Goal: Use online tool/utility

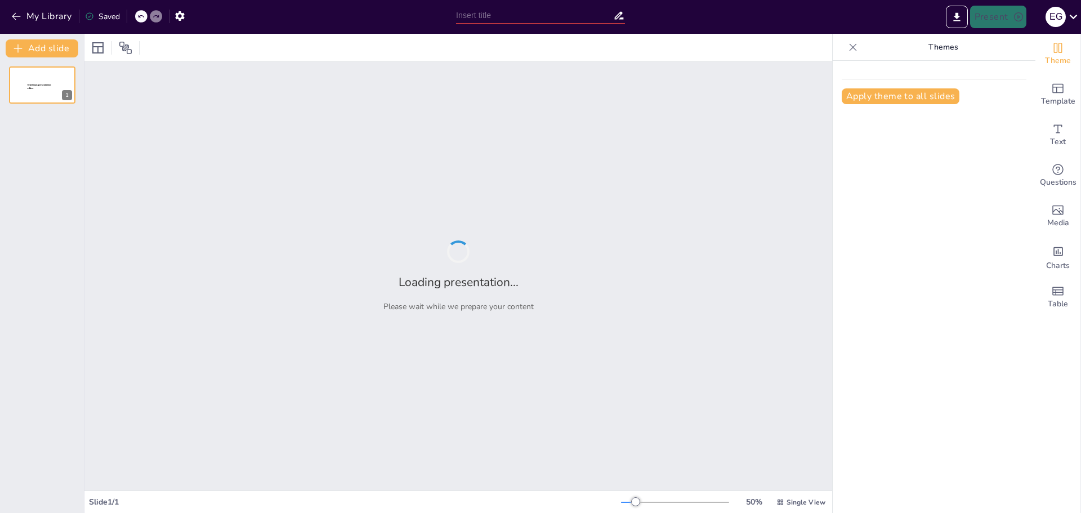
type input "El Futuro del Universo: Expansión y Destinos Posibles"
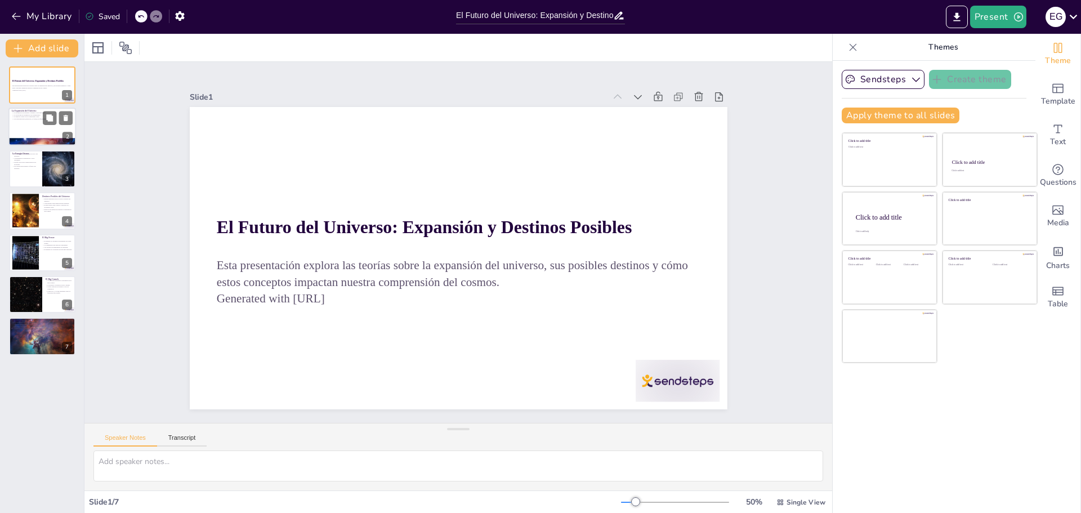
click at [26, 122] on div at bounding box center [42, 127] width 68 height 38
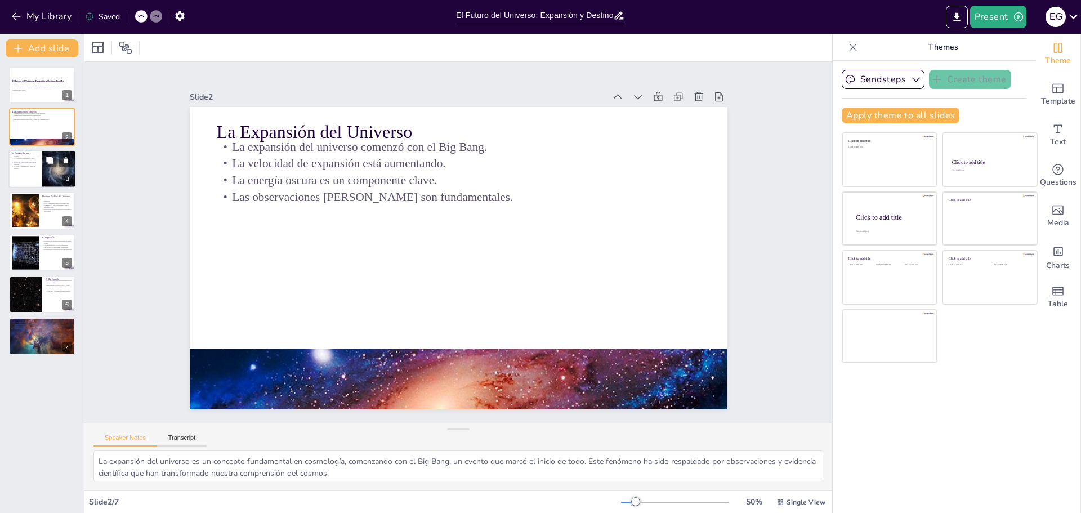
click at [24, 155] on p "La energía oscura representa el 68% del universo." at bounding box center [25, 155] width 27 height 4
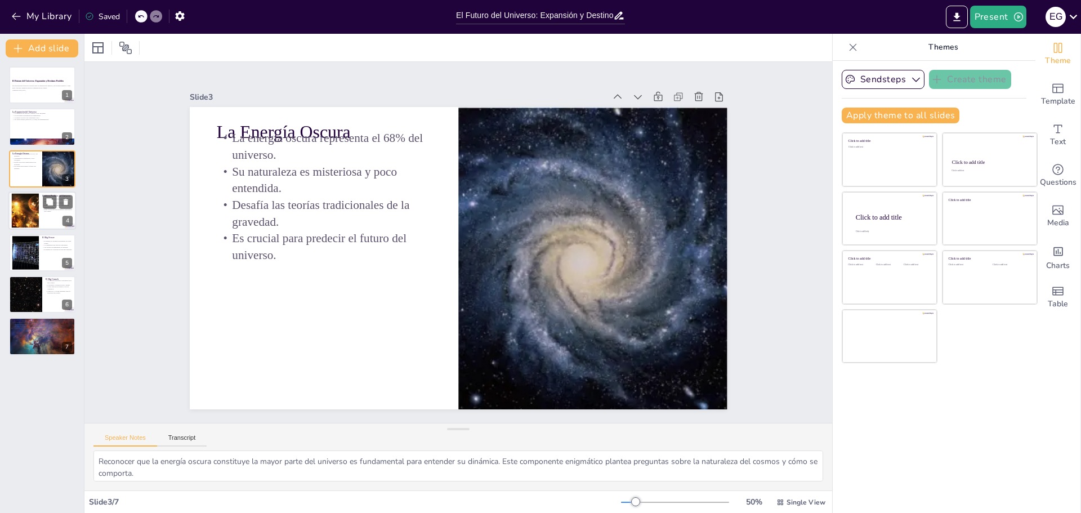
click at [18, 209] on div at bounding box center [25, 211] width 46 height 34
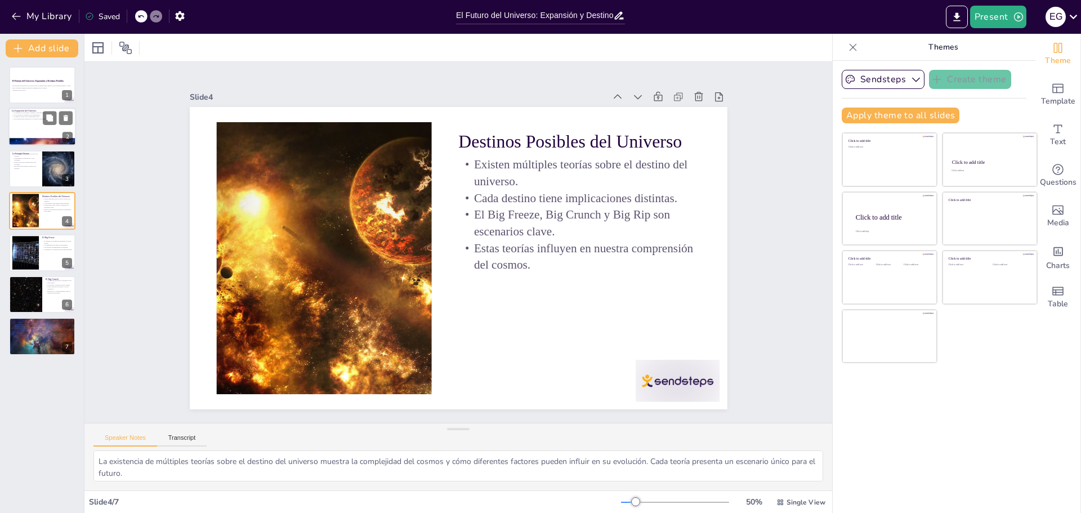
click at [47, 132] on div at bounding box center [42, 127] width 68 height 38
type textarea "La expansión del universo es un concepto fundamental en cosmología, comenzando …"
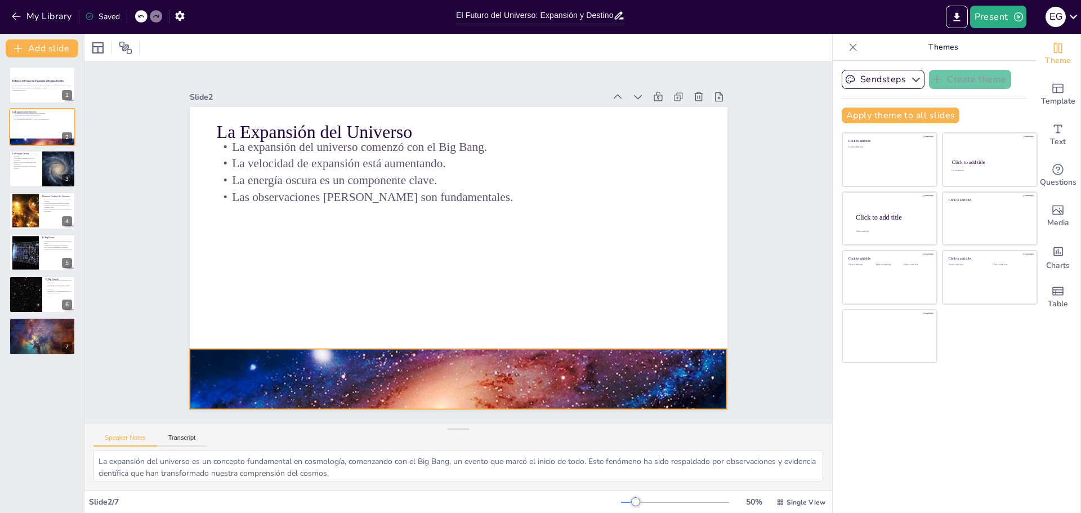
click at [447, 387] on div at bounding box center [322, 228] width 300 height 560
click at [413, 320] on icon at bounding box center [407, 314] width 12 height 12
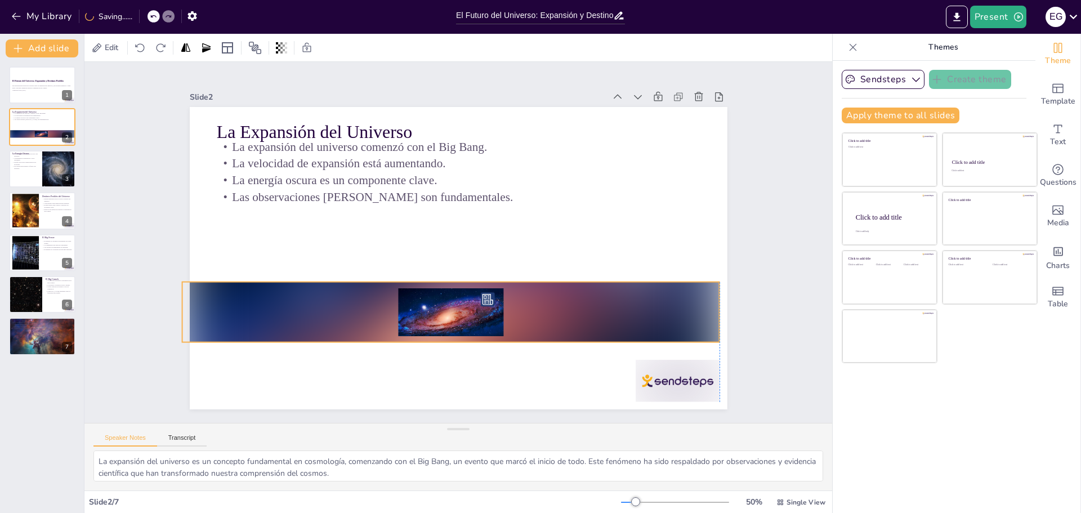
drag, startPoint x: 463, startPoint y: 372, endPoint x: 449, endPoint y: 299, distance: 74.1
click at [451, 305] on div at bounding box center [388, 249] width 171 height 538
click at [384, 304] on div at bounding box center [514, 284] width 321 height 496
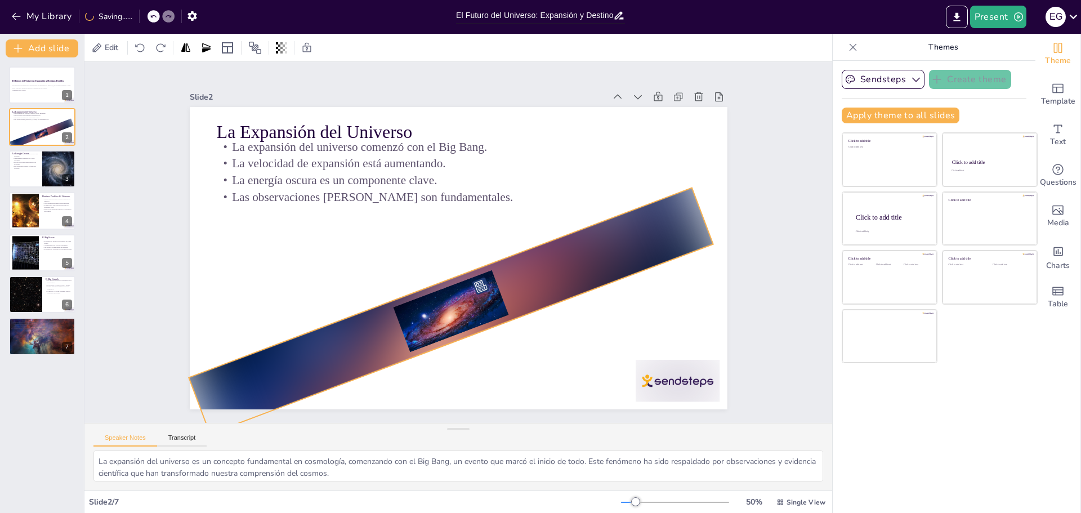
drag, startPoint x: 442, startPoint y: 359, endPoint x: 451, endPoint y: 440, distance: 81.6
click at [477, 431] on div "Slide 1 El Futuro del Universo: Expansión y Destinos Posibles Esta presentación…" at bounding box center [458, 276] width 748 height 428
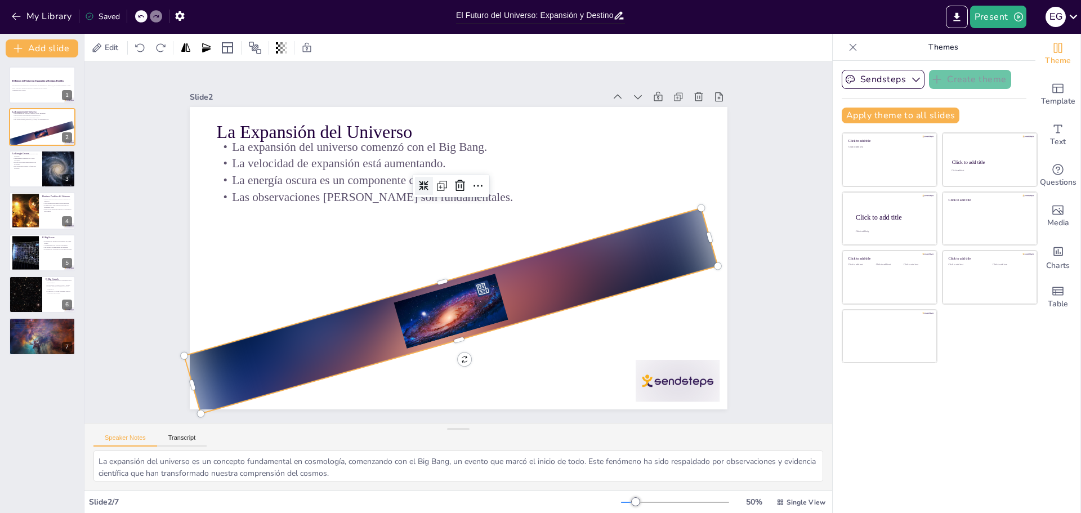
drag, startPoint x: 451, startPoint y: 440, endPoint x: 455, endPoint y: 367, distance: 72.7
click at [450, 440] on div "Speaker Notes Transcript" at bounding box center [458, 436] width 748 height 27
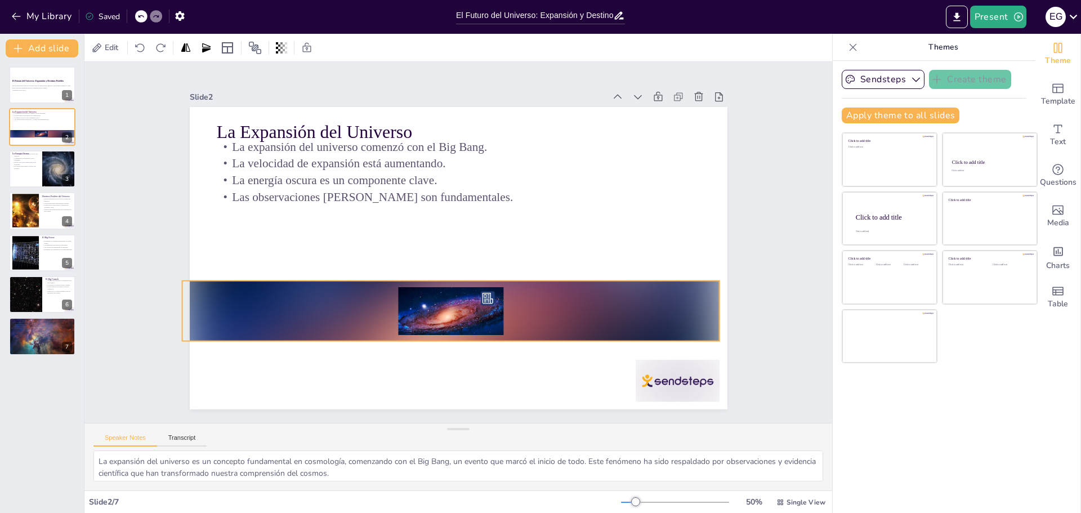
drag, startPoint x: 458, startPoint y: 356, endPoint x: 441, endPoint y: 360, distance: 17.3
click at [441, 360] on div "La Expansión del Universo La expansión del universo comenzó con el Big Bang. La…" at bounding box center [466, 256] width 616 height 530
click at [441, 360] on div "La Expansión del Universo La expansión del universo comenzó con el Big Bang. La…" at bounding box center [474, 241] width 357 height 566
click at [441, 360] on div "La Expansión del Universo La expansión del universo comenzó con el Big Bang. La…" at bounding box center [465, 257] width 614 height 495
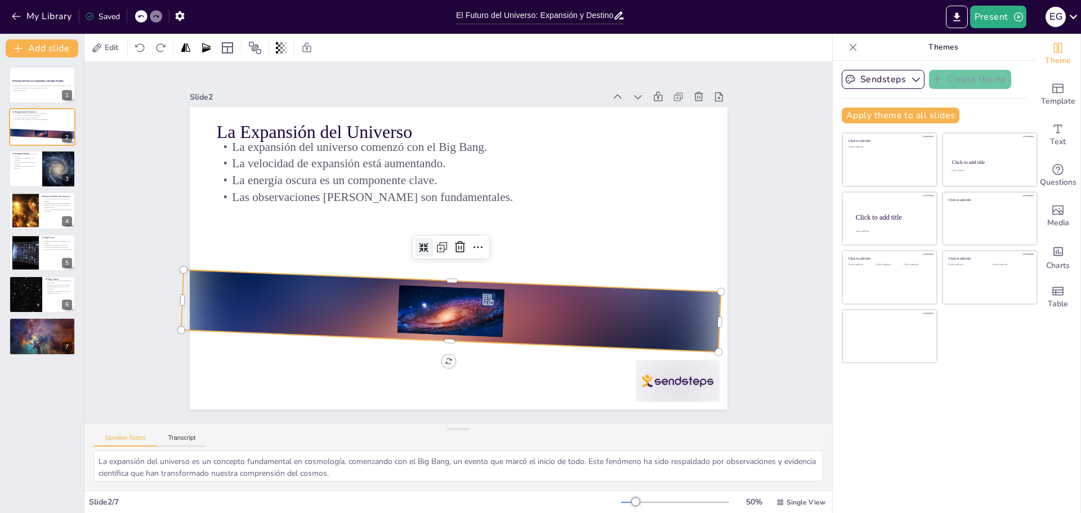
click at [469, 215] on div at bounding box center [465, 174] width 539 height 82
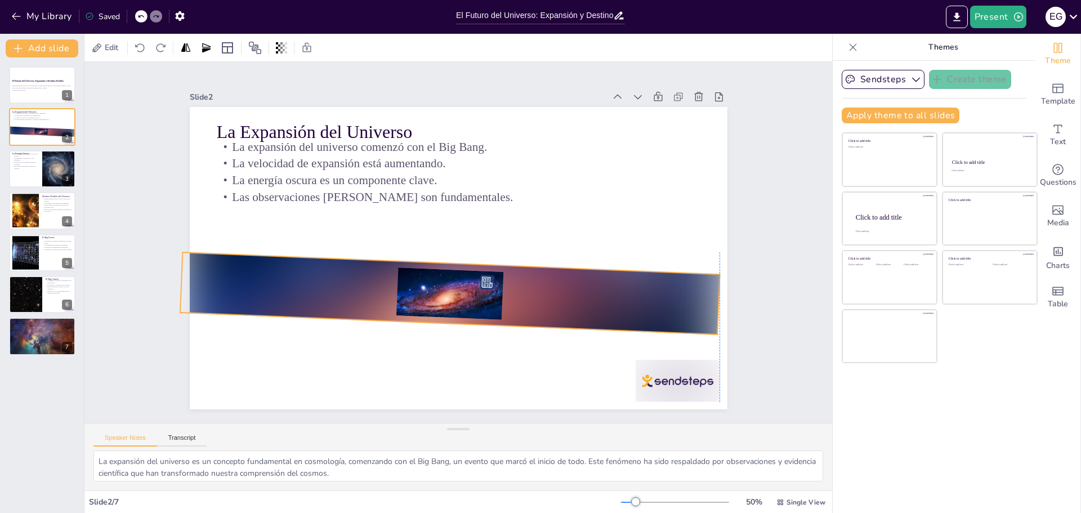
drag, startPoint x: 455, startPoint y: 330, endPoint x: 453, endPoint y: 313, distance: 17.6
click at [453, 313] on div at bounding box center [415, 213] width 293 height 508
click at [465, 222] on icon at bounding box center [472, 226] width 15 height 15
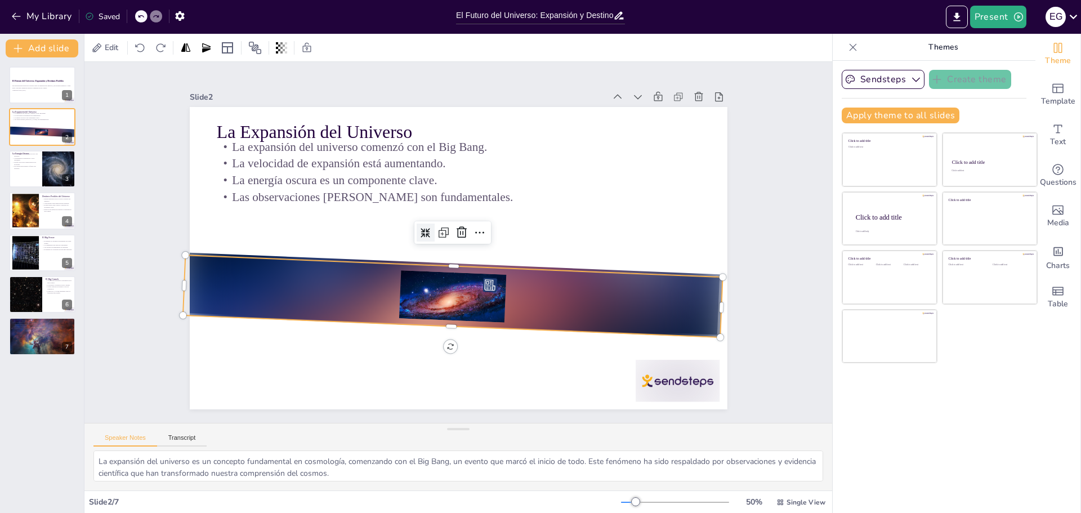
click at [479, 298] on div at bounding box center [404, 248] width 150 height 540
click at [446, 270] on div at bounding box center [404, 236] width 83 height 539
click at [473, 226] on div at bounding box center [485, 221] width 25 height 25
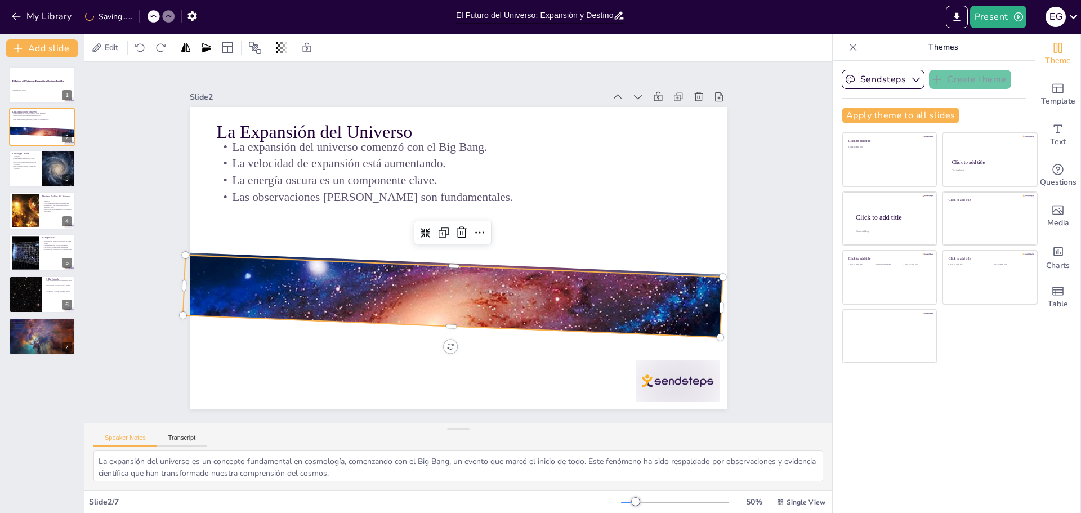
click at [423, 288] on div at bounding box center [485, 289] width 583 height 502
click at [423, 288] on div at bounding box center [463, 297] width 571 height 332
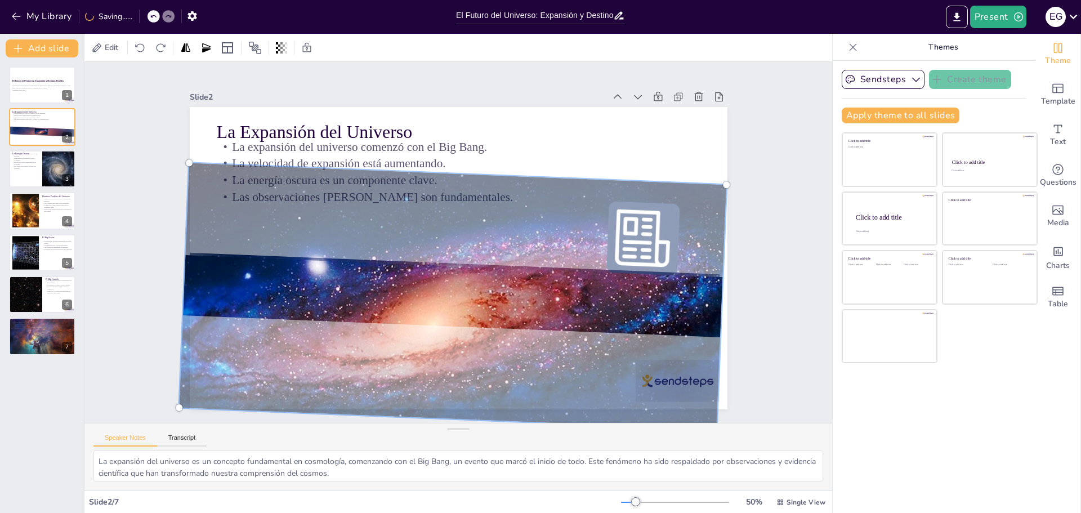
click at [423, 288] on div at bounding box center [418, 278] width 575 height 570
click at [423, 288] on div at bounding box center [403, 242] width 293 height 566
click at [423, 288] on div at bounding box center [418, 279] width 575 height 570
click at [502, 291] on div at bounding box center [431, 195] width 602 height 521
click at [480, 234] on div at bounding box center [404, 247] width 347 height 587
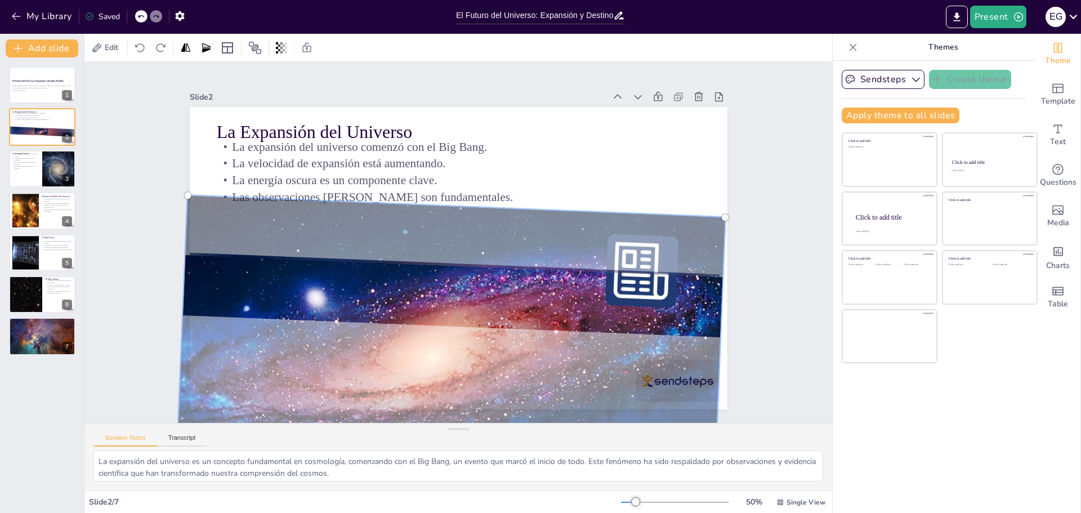
drag, startPoint x: 481, startPoint y: 233, endPoint x: 495, endPoint y: 267, distance: 37.1
click at [495, 267] on div at bounding box center [373, 262] width 397 height 600
click at [551, 245] on div at bounding box center [500, 166] width 609 height 476
click at [540, 244] on div at bounding box center [373, 226] width 336 height 583
click at [492, 266] on div at bounding box center [373, 226] width 336 height 583
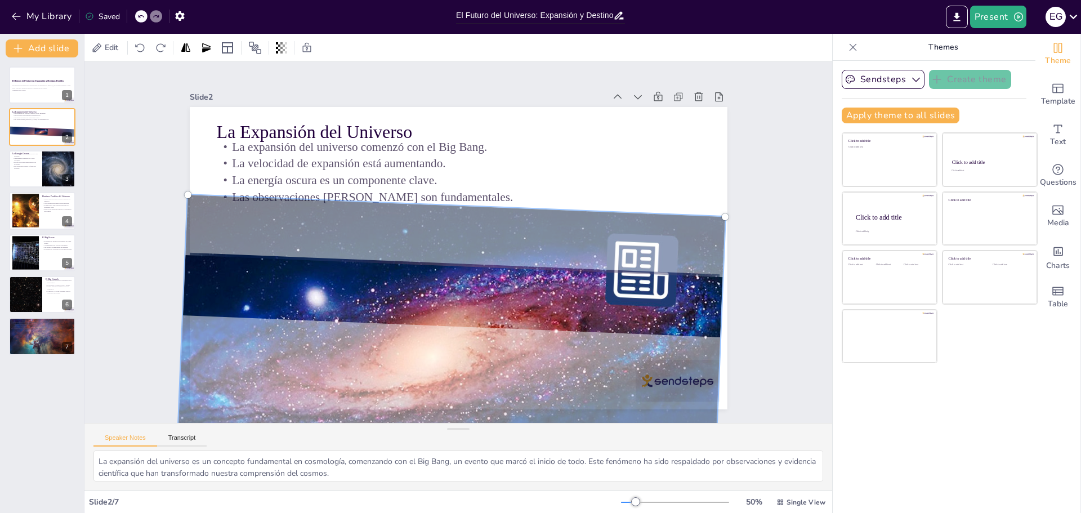
click at [492, 266] on div at bounding box center [544, 240] width 294 height 566
click at [460, 350] on div at bounding box center [417, 318] width 609 height 476
click at [459, 350] on div at bounding box center [389, 294] width 551 height 589
click at [460, 347] on div at bounding box center [486, 324] width 607 height 444
click at [448, 341] on div at bounding box center [377, 270] width 444 height 607
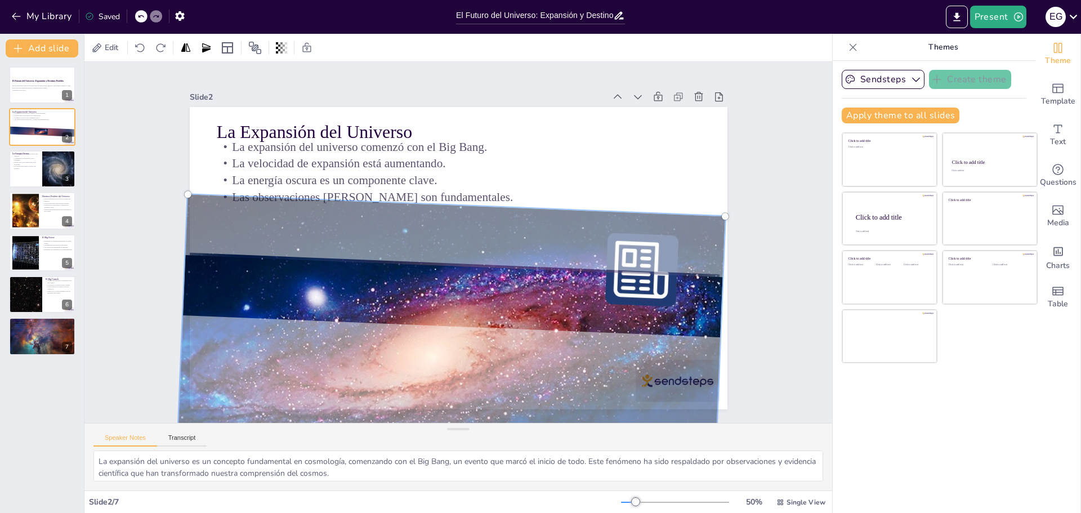
click at [435, 341] on div at bounding box center [520, 184] width 575 height 570
click at [427, 327] on div at bounding box center [543, 240] width 293 height 566
click at [427, 329] on div at bounding box center [429, 161] width 607 height 444
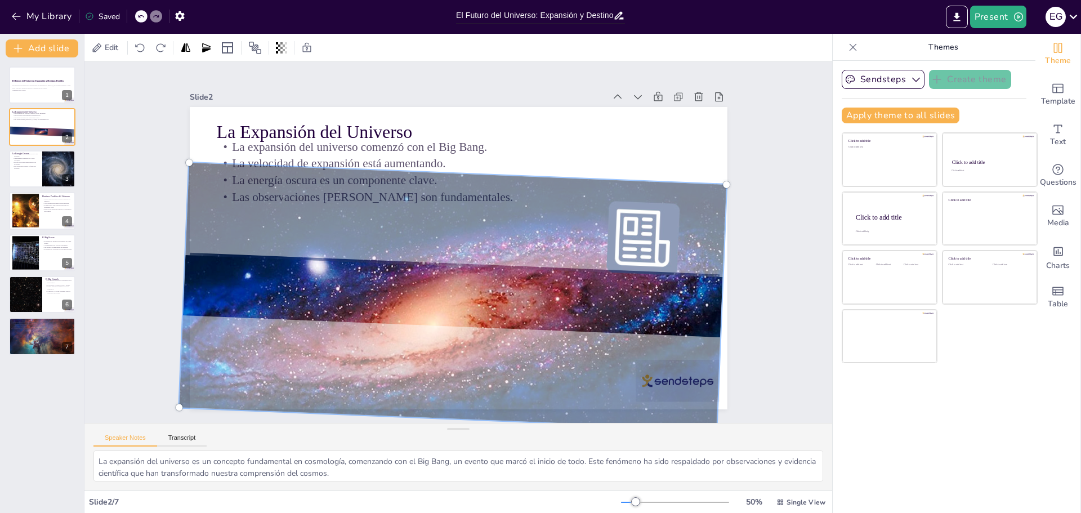
drag, startPoint x: 432, startPoint y: 312, endPoint x: 467, endPoint y: 280, distance: 47.4
click at [467, 280] on div at bounding box center [475, 191] width 598 height 387
click at [572, 235] on p "La velocidad de expansión está aumentando." at bounding box center [435, 317] width 466 height 165
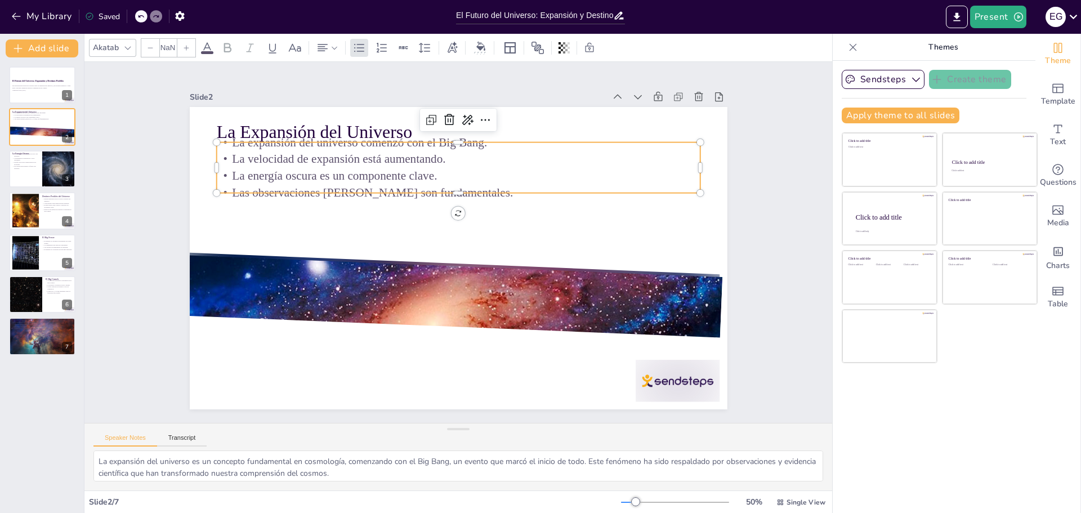
type input "32"
click at [584, 129] on p "La expansión del universo comenzó con el Big Bang." at bounding box center [556, 263] width 117 height 477
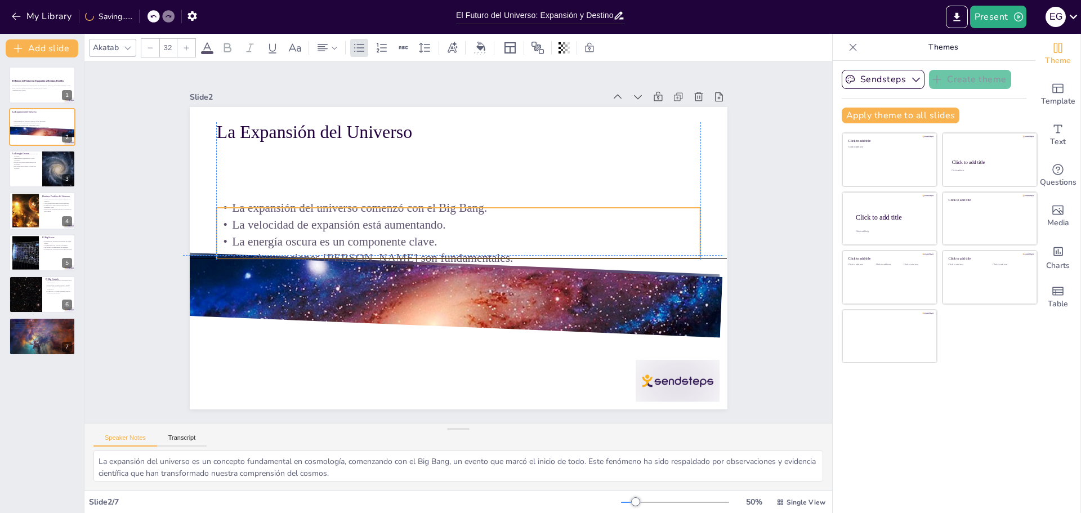
drag, startPoint x: 534, startPoint y: 151, endPoint x: 534, endPoint y: 218, distance: 67.6
click at [534, 218] on p "La velocidad de expansión está aumentando." at bounding box center [454, 260] width 477 height 117
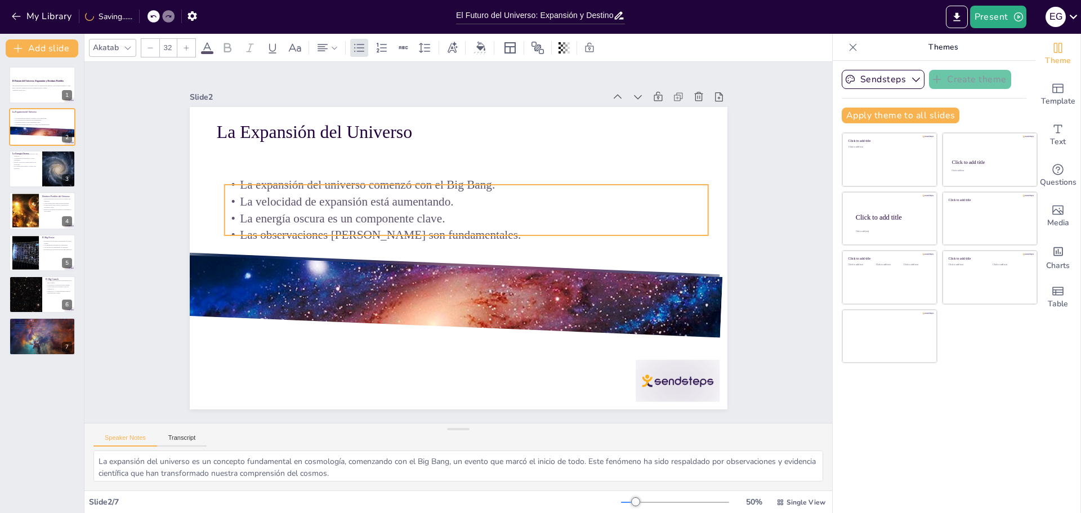
drag, startPoint x: 531, startPoint y: 203, endPoint x: 539, endPoint y: 180, distance: 24.4
click at [539, 180] on p "La expansión del universo comenzó con el Big Bang." at bounding box center [417, 285] width 401 height 298
click at [111, 90] on div "Slide 1 El Futuro del Universo: Expansión y Destinos Posibles Esta presentación…" at bounding box center [458, 242] width 731 height 817
